Goal: Task Accomplishment & Management: Manage account settings

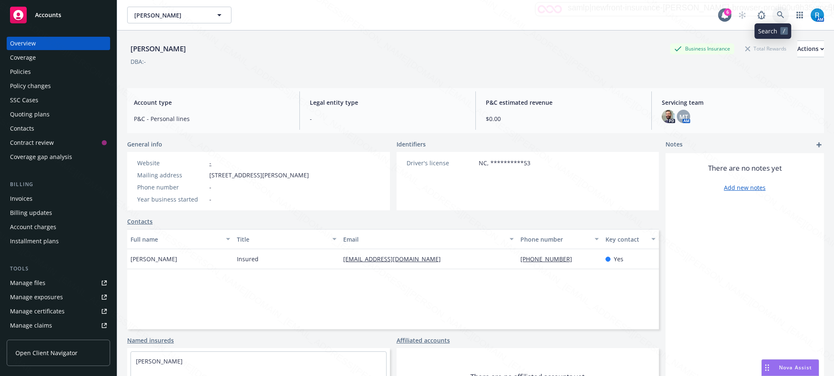
click at [777, 13] on icon at bounding box center [780, 14] width 7 height 7
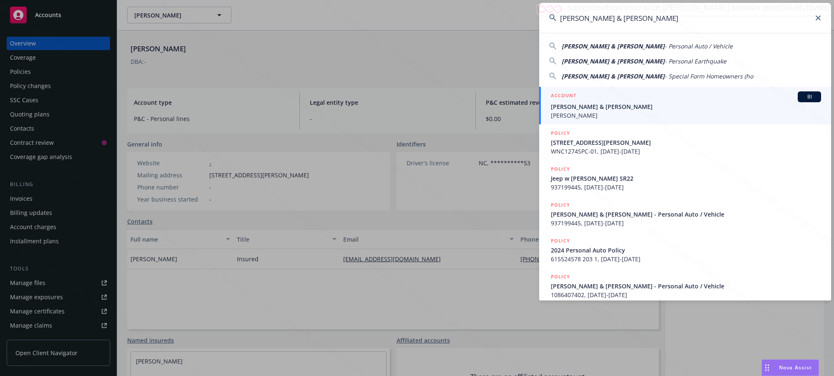
type input "[PERSON_NAME] & [PERSON_NAME]"
click at [595, 107] on span "[PERSON_NAME] & [PERSON_NAME]" at bounding box center [686, 106] width 270 height 9
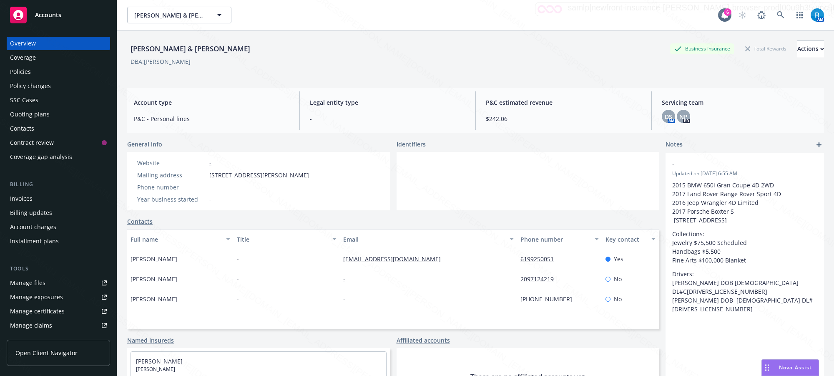
click at [24, 68] on div "Policies" at bounding box center [20, 71] width 21 height 13
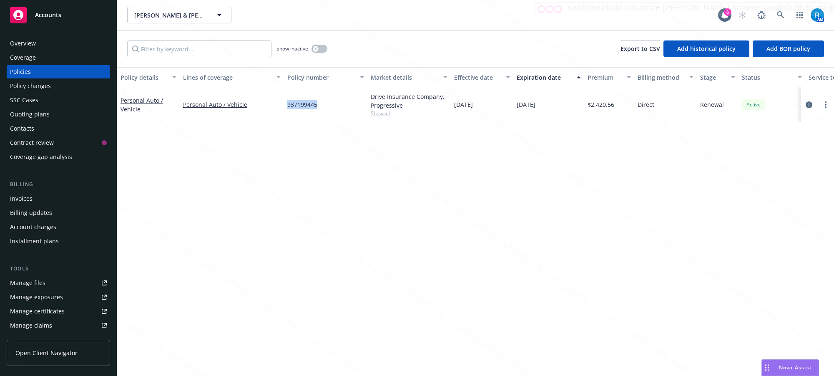
drag, startPoint x: 319, startPoint y: 105, endPoint x: 284, endPoint y: 103, distance: 35.1
click at [284, 103] on div "937199445" at bounding box center [325, 104] width 83 height 35
copy span "937199445"
click at [51, 47] on div "Overview" at bounding box center [58, 43] width 97 height 13
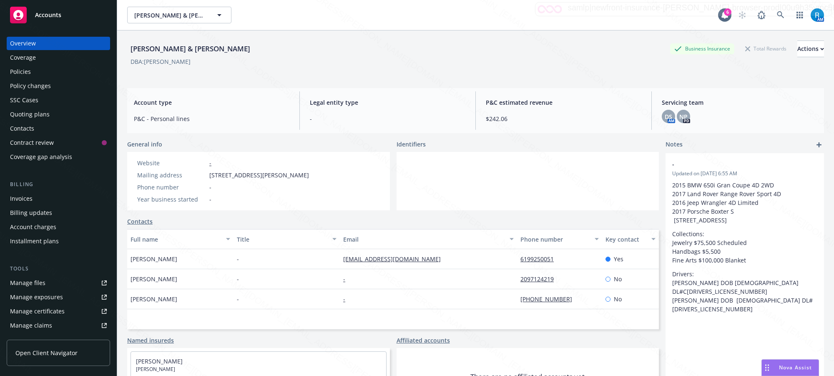
click at [40, 282] on div "Manage files" at bounding box center [27, 282] width 35 height 13
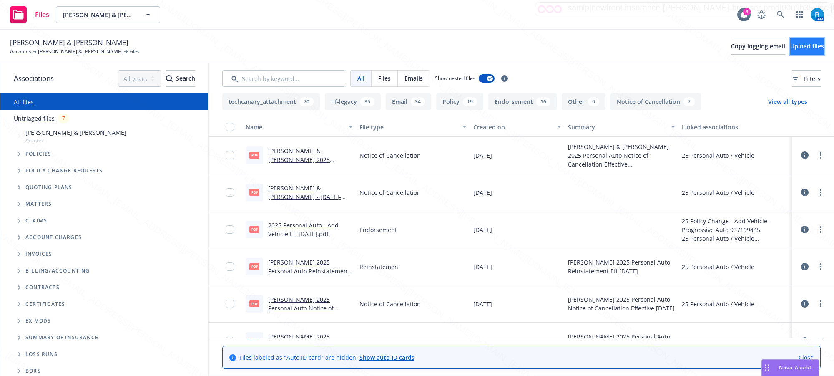
click at [795, 46] on span "Upload files" at bounding box center [807, 46] width 34 height 8
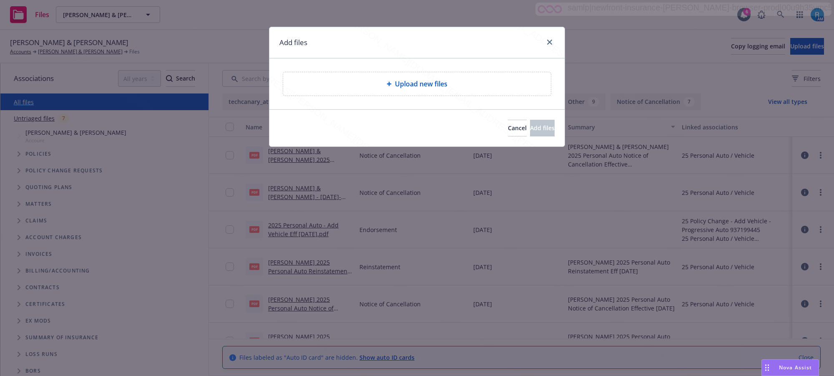
click at [389, 87] on div "Upload new files" at bounding box center [417, 84] width 254 height 10
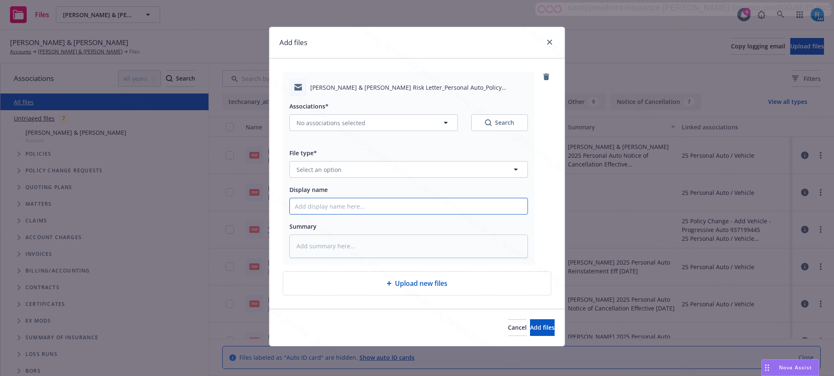
click at [337, 207] on input "Display name" at bounding box center [409, 206] width 238 height 16
paste input "25 Personal Auto CANC ENDT eff. 08.19.25 - Off Risk Letter sent to Insured"
type input "25 Personal Auto CANC ENDT eff. 08.19.25 - Off Risk Letter sent to Insured"
drag, startPoint x: 306, startPoint y: 251, endPoint x: 309, endPoint y: 234, distance: 16.4
click at [306, 251] on textarea at bounding box center [408, 245] width 238 height 23
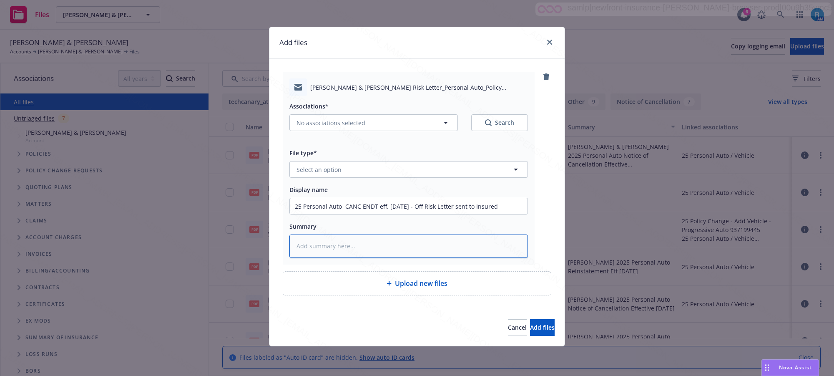
paste textarea "25 Personal Auto CANC ENDT eff. 08.19.25 - Off Risk Letter sent to Insured"
type textarea "x"
type textarea "25 Personal Auto CANC ENDT eff. 08.19.25 - Off Risk Letter sent to Insured"
click at [316, 172] on span "Select an option" at bounding box center [318, 169] width 45 height 9
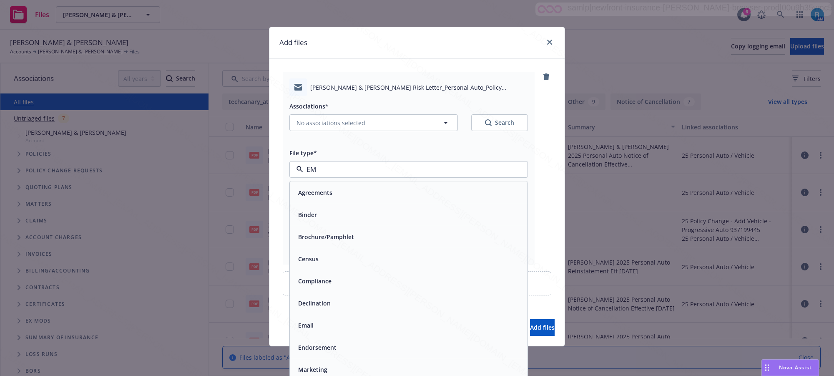
type input "EMa"
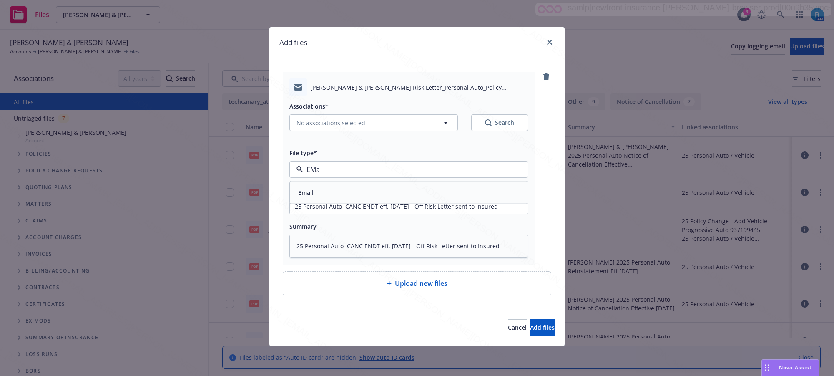
click at [345, 193] on div "Email" at bounding box center [409, 192] width 228 height 12
click at [338, 119] on span "No associations selected" at bounding box center [330, 122] width 69 height 9
type textarea "x"
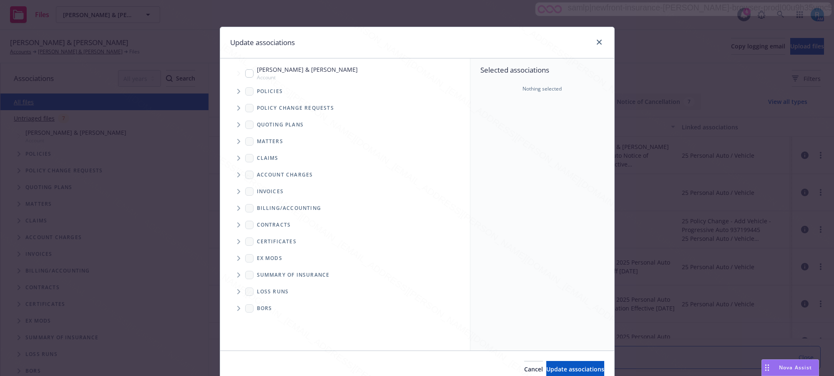
click at [246, 73] on input "Tree Example" at bounding box center [249, 73] width 8 height 8
checkbox input "true"
click at [557, 368] on span "Update associations" at bounding box center [575, 369] width 58 height 8
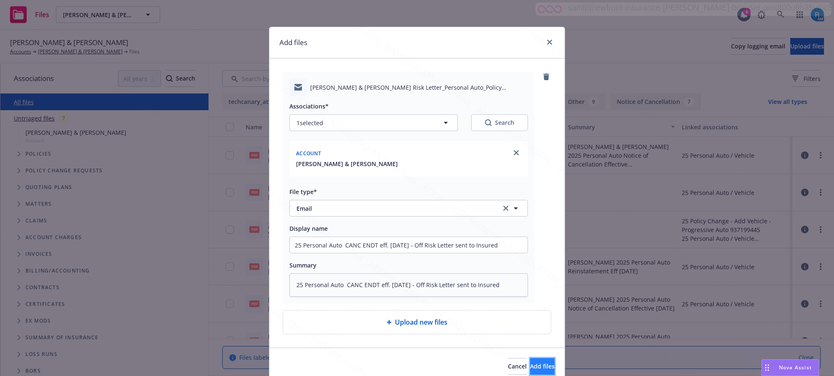
click at [539, 366] on button "Add files" at bounding box center [542, 366] width 25 height 17
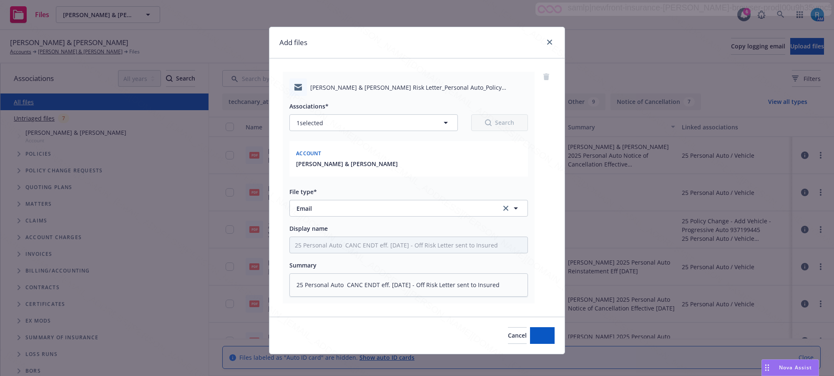
type textarea "x"
